Goal: Transaction & Acquisition: Purchase product/service

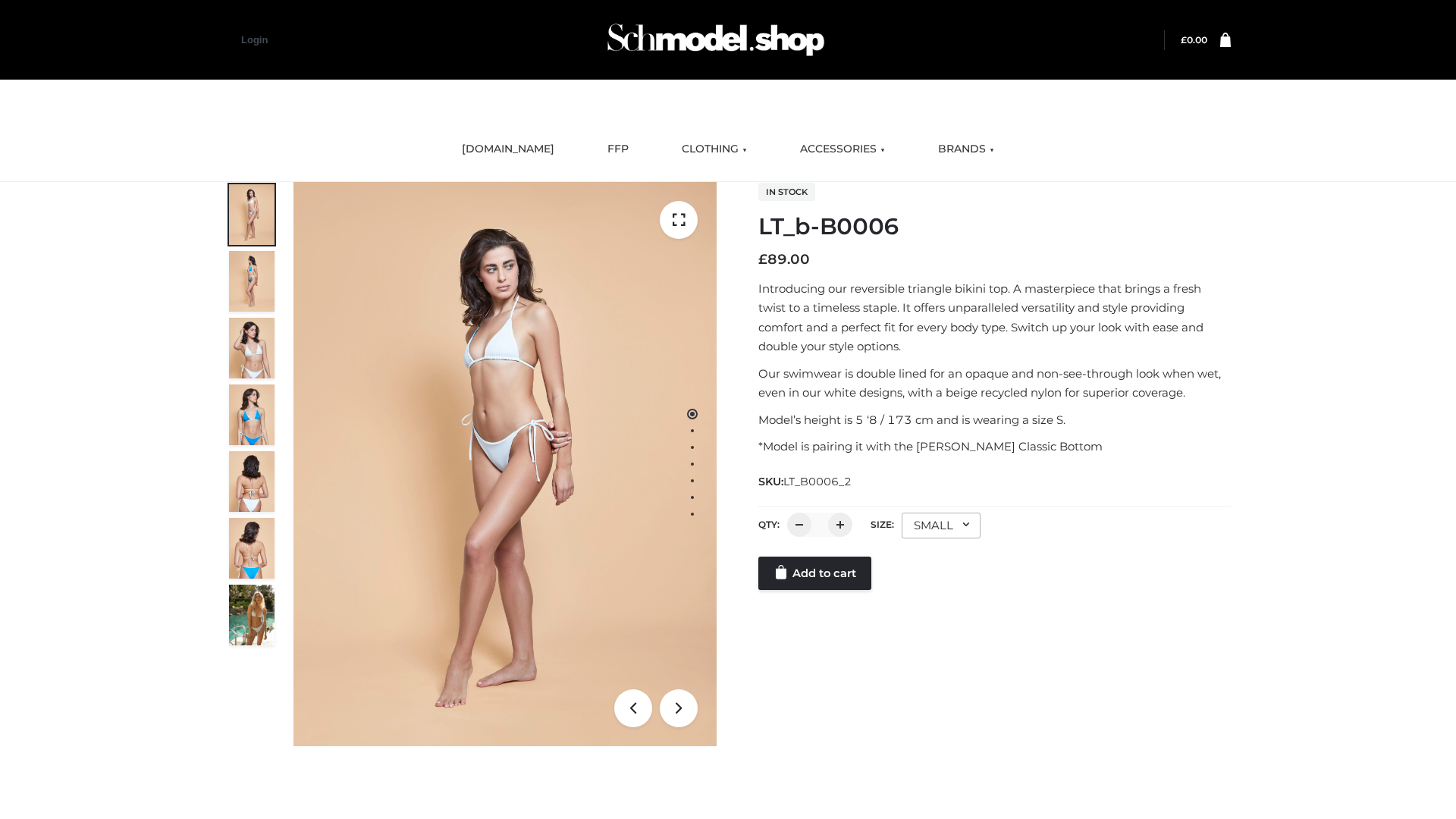
click at [816, 590] on link "Add to cart" at bounding box center [815, 574] width 113 height 33
